Goal: Information Seeking & Learning: Learn about a topic

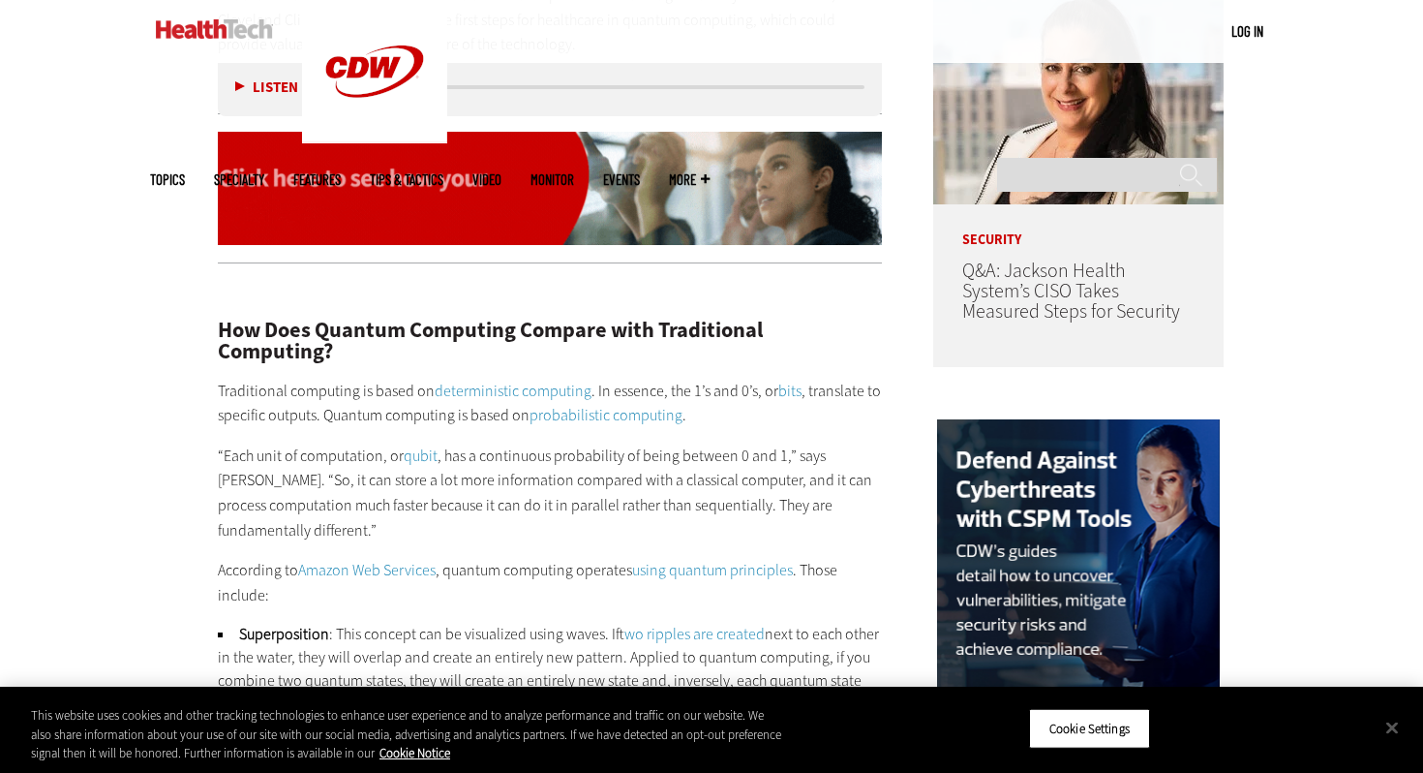
scroll to position [1567, 0]
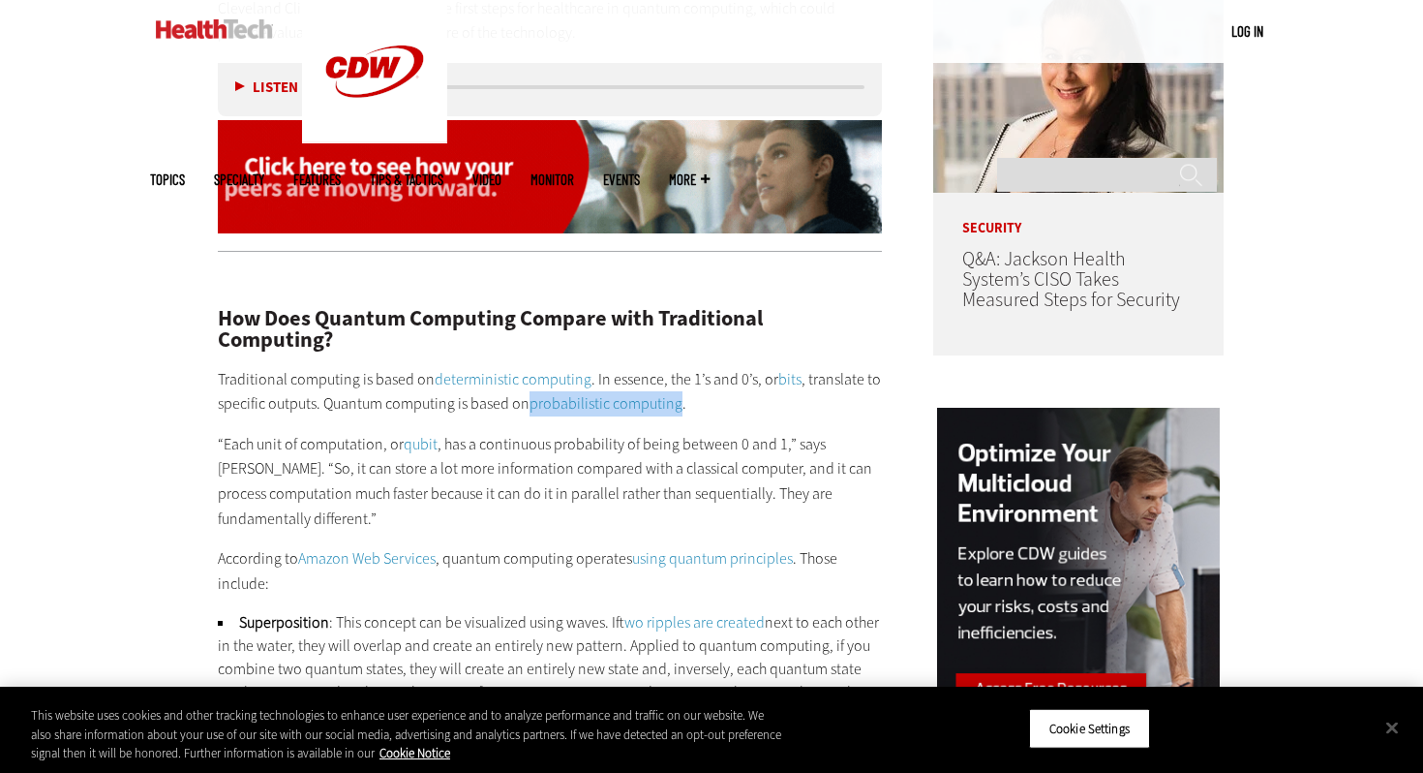
drag, startPoint x: 525, startPoint y: 407, endPoint x: 680, endPoint y: 410, distance: 154.9
click at [680, 410] on p "Traditional computing is based on deterministic computing . In essence, the 1’s…" at bounding box center [550, 391] width 664 height 49
copy p "probabilistic computing"
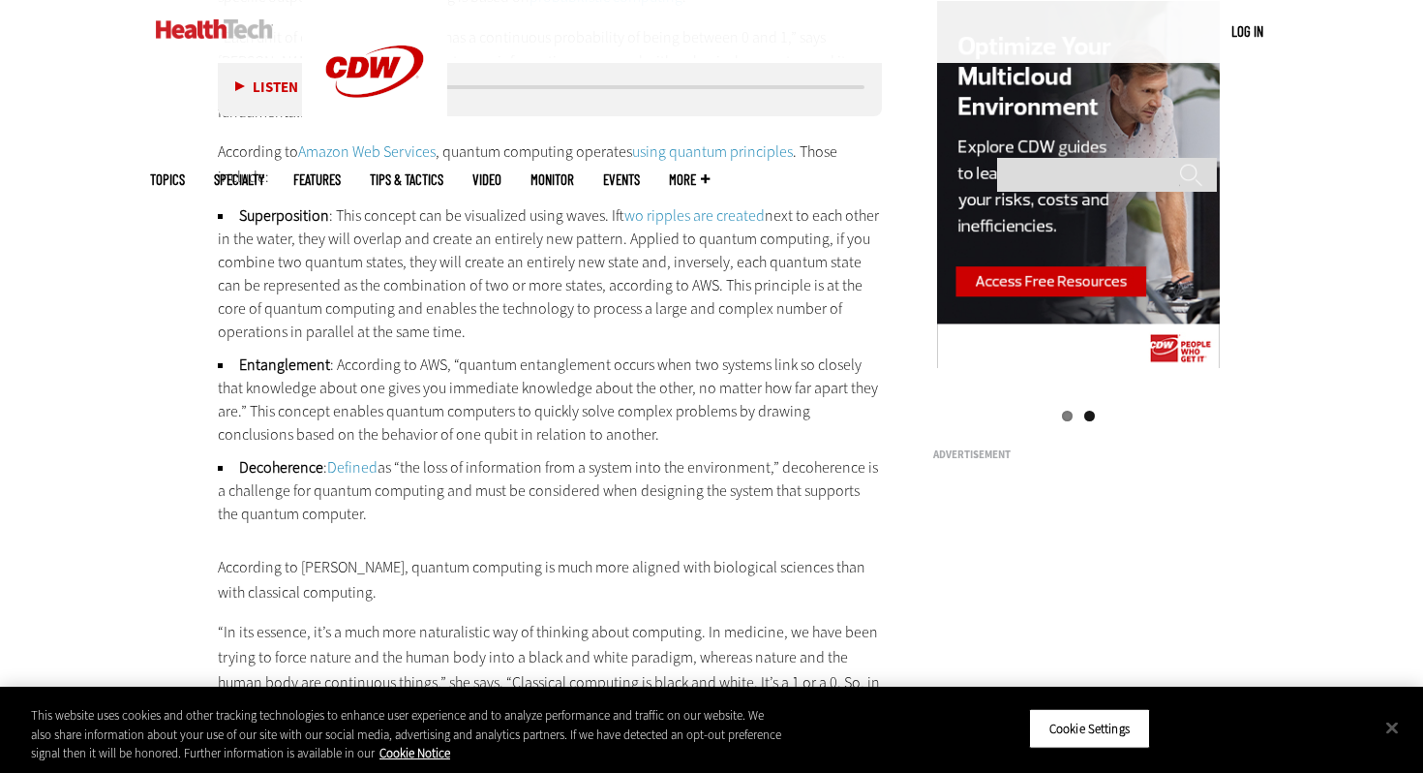
scroll to position [3061, 0]
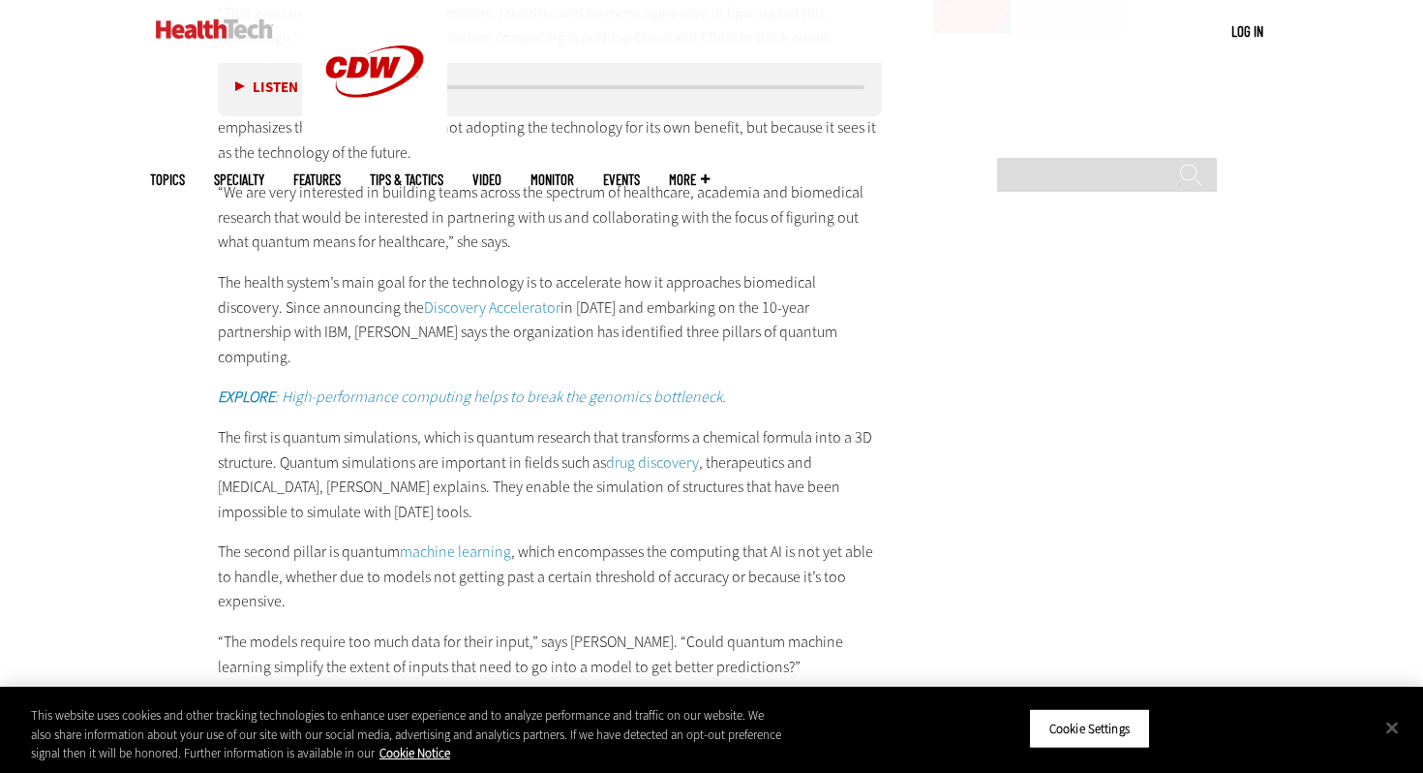
click at [525, 425] on p "The first is quantum simulations, which is quantum research that transforms a c…" at bounding box center [550, 474] width 664 height 99
click at [481, 425] on p "The first is quantum simulations, which is quantum research that transforms a c…" at bounding box center [550, 474] width 664 height 99
click at [485, 425] on p "The first is quantum simulations, which is quantum research that transforms a c…" at bounding box center [550, 474] width 664 height 99
click at [473, 425] on p "The first is quantum simulations, which is quantum research that transforms a c…" at bounding box center [550, 474] width 664 height 99
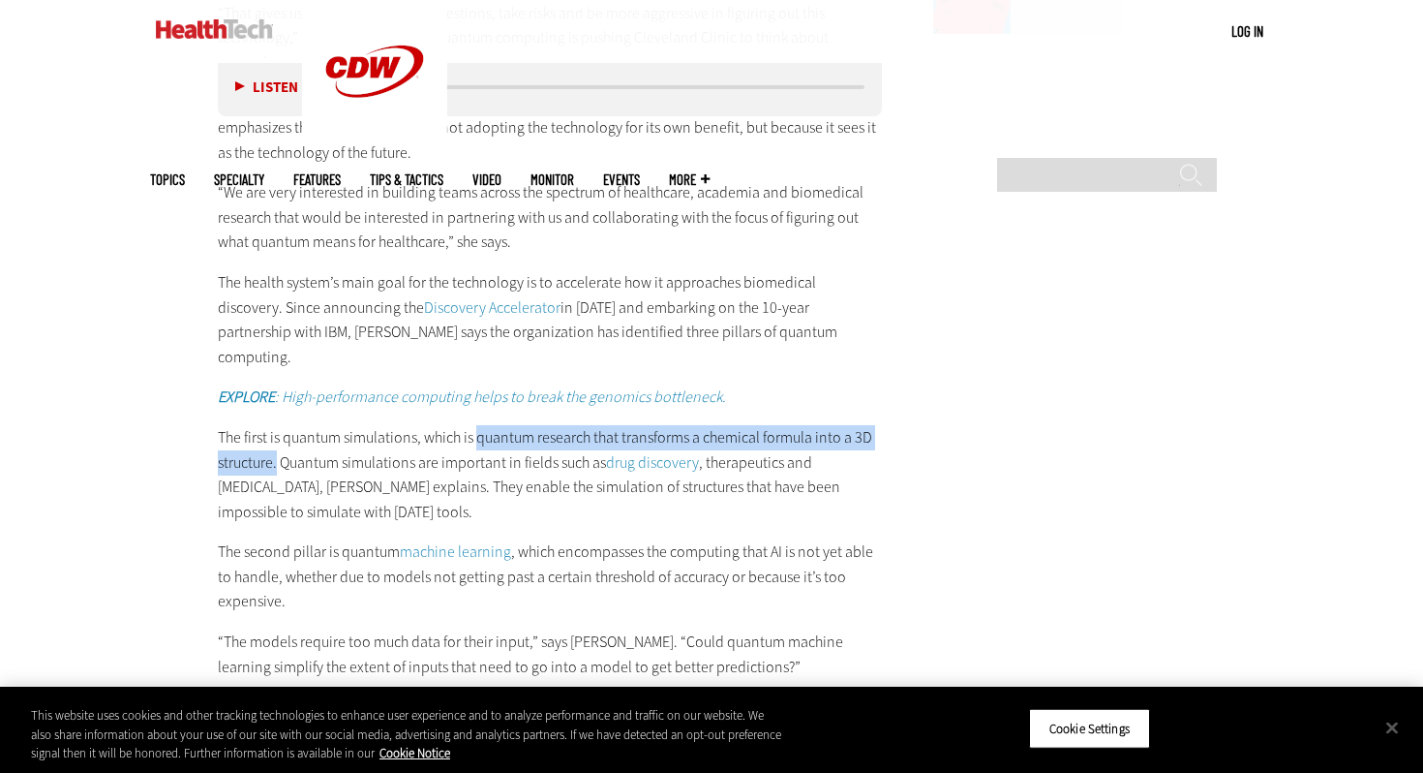
drag, startPoint x: 477, startPoint y: 389, endPoint x: 276, endPoint y: 414, distance: 202.9
click at [276, 425] on p "The first is quantum simulations, which is quantum research that transforms a c…" at bounding box center [550, 474] width 664 height 99
copy p "quantum research that transforms a chemical formula into a 3D structure."
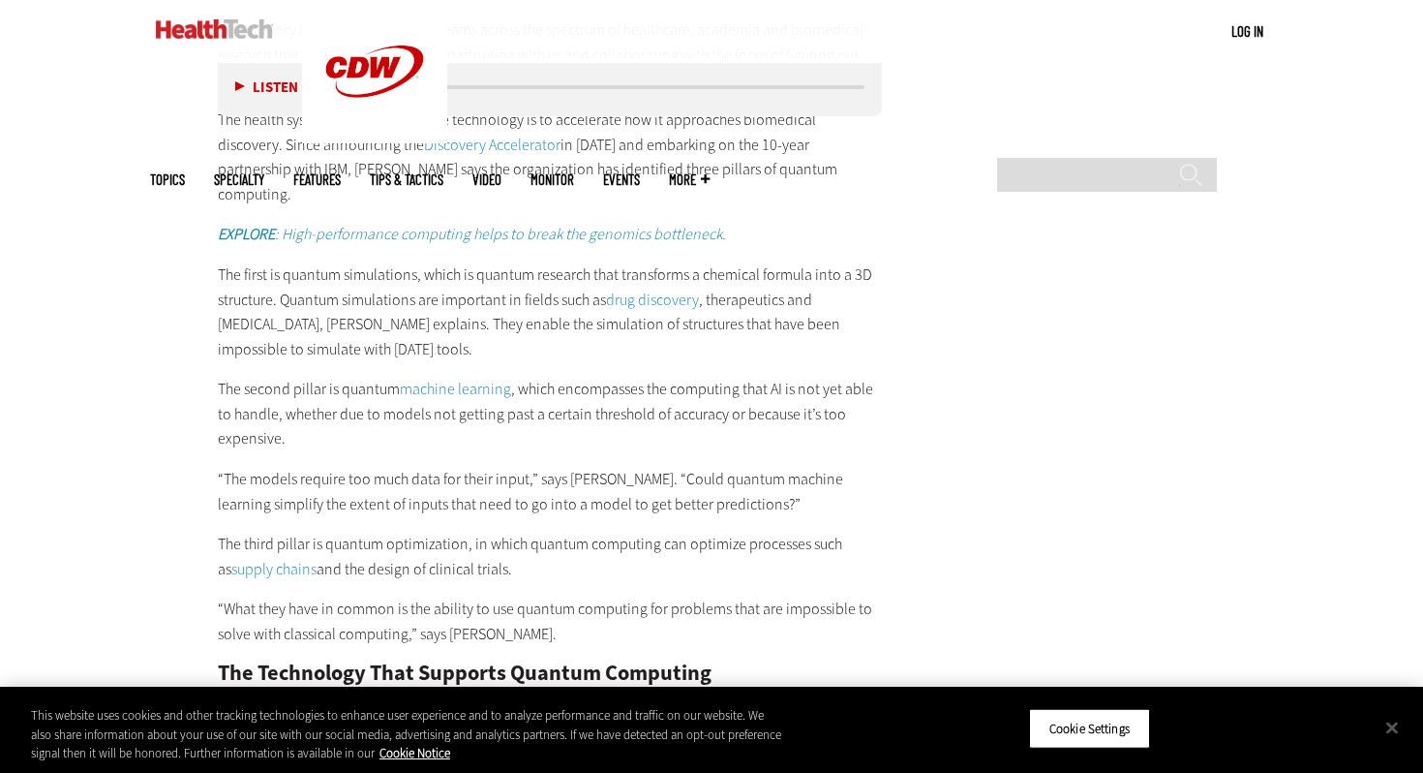
scroll to position [3226, 0]
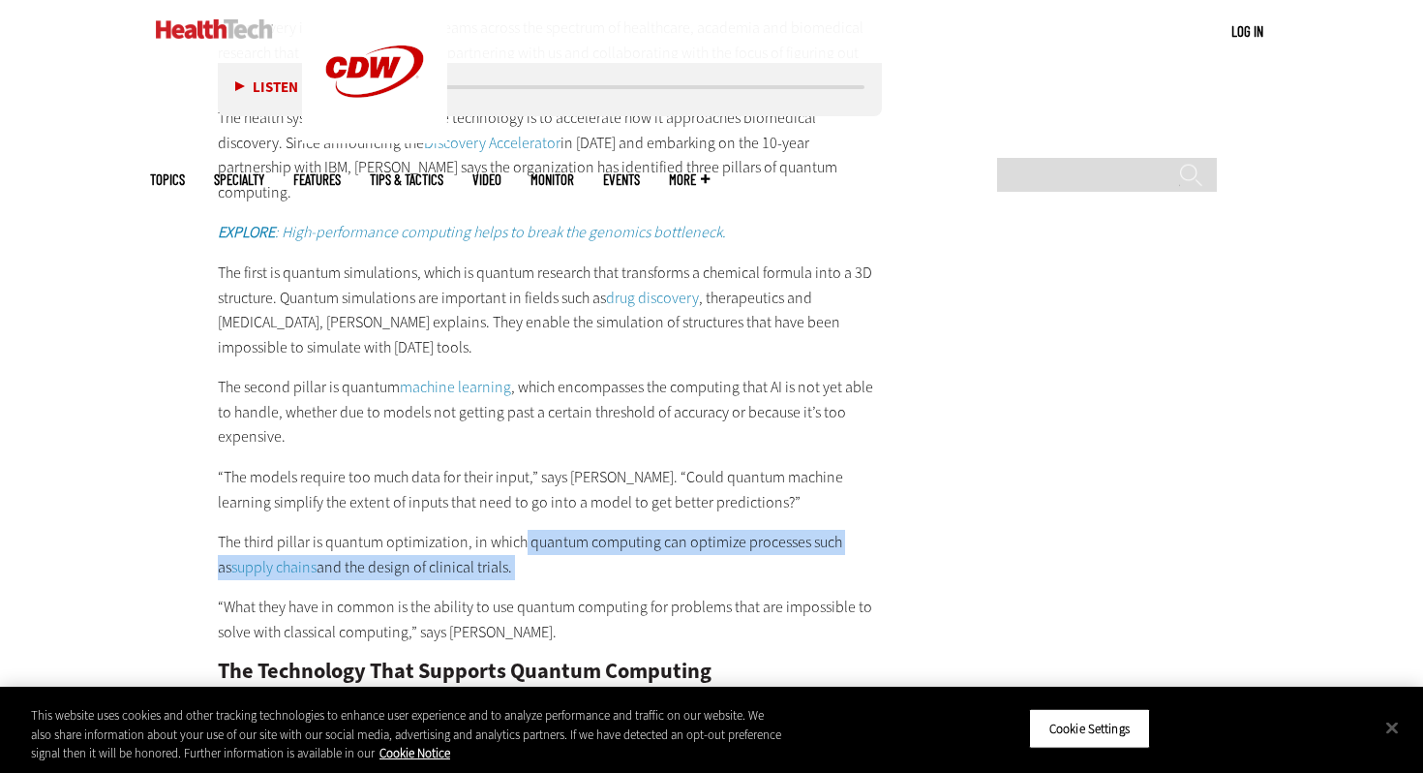
drag, startPoint x: 526, startPoint y: 491, endPoint x: 518, endPoint y: 532, distance: 41.4
copy div "quantum computing can optimize processes such as supply chains and the design o…"
